Goal: Task Accomplishment & Management: Manage account settings

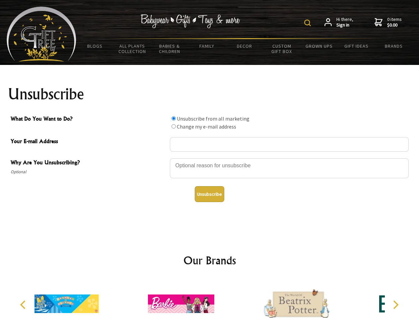
click at [308, 23] on img at bounding box center [307, 23] width 7 height 7
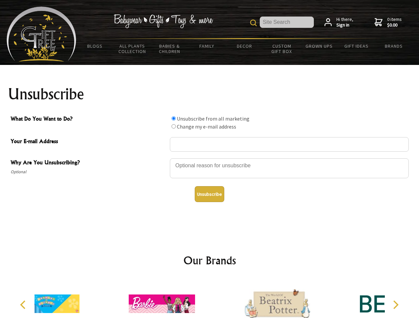
click at [210, 158] on div at bounding box center [289, 169] width 239 height 23
click at [173, 118] on input "What Do You Want to Do?" at bounding box center [173, 118] width 4 height 4
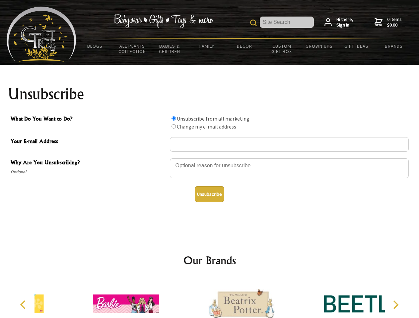
click at [173, 126] on input "What Do You Want to Do?" at bounding box center [173, 126] width 4 height 4
radio input "true"
click at [209, 194] on button "Unsubscribe" at bounding box center [210, 194] width 30 height 16
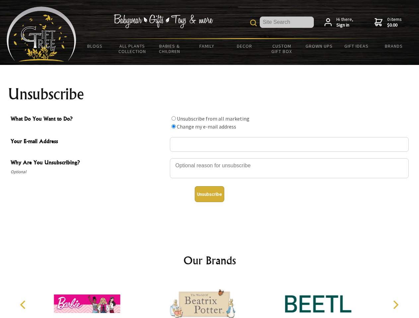
click at [24, 305] on icon "Previous" at bounding box center [23, 305] width 9 height 9
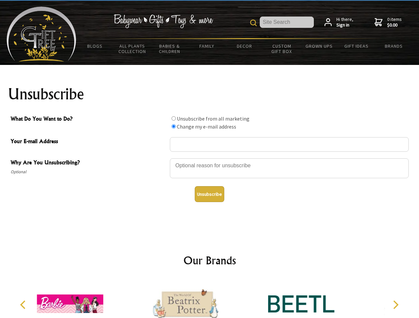
click at [395, 305] on icon "Next" at bounding box center [395, 305] width 9 height 9
